Goal: Contribute content

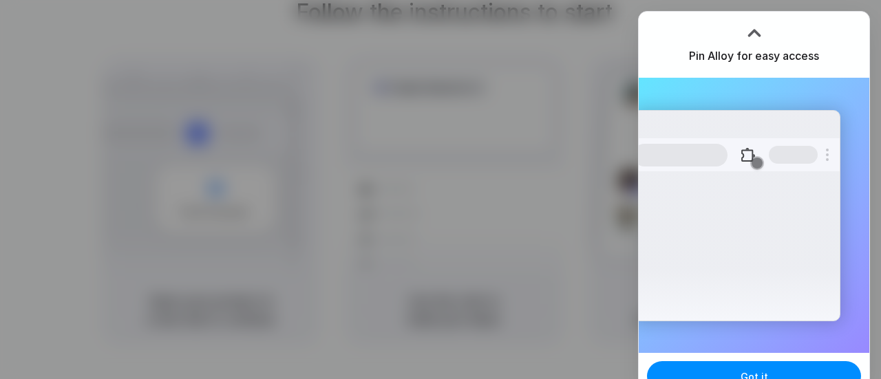
click at [441, 190] on div at bounding box center [441, 190] width 0 height 0
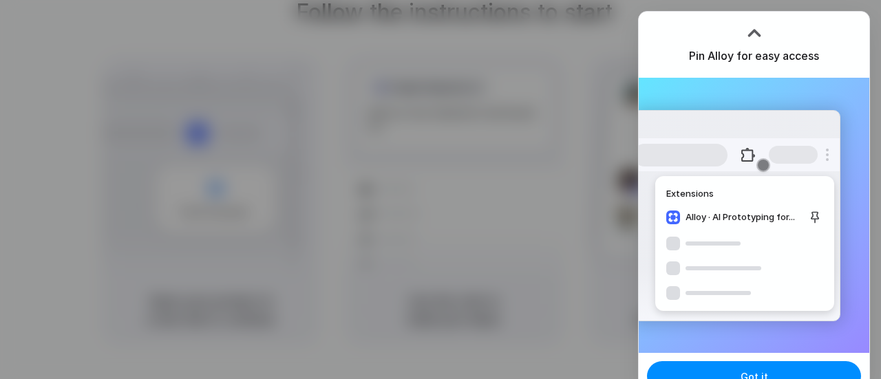
click at [441, 190] on div at bounding box center [441, 190] width 0 height 0
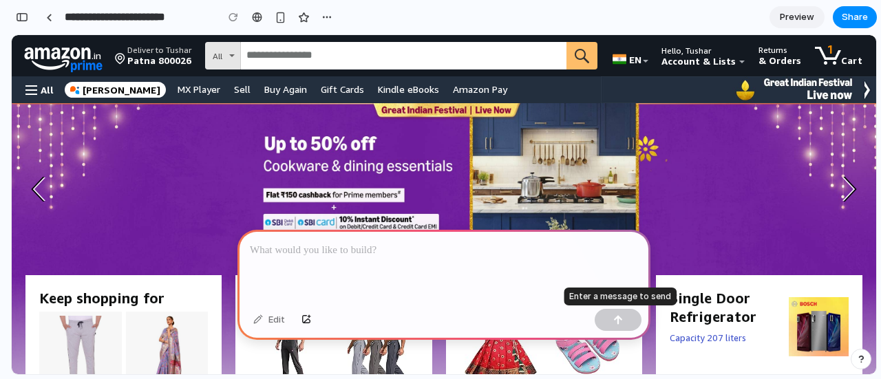
scroll to position [0, 1]
